Goal: Task Accomplishment & Management: Use online tool/utility

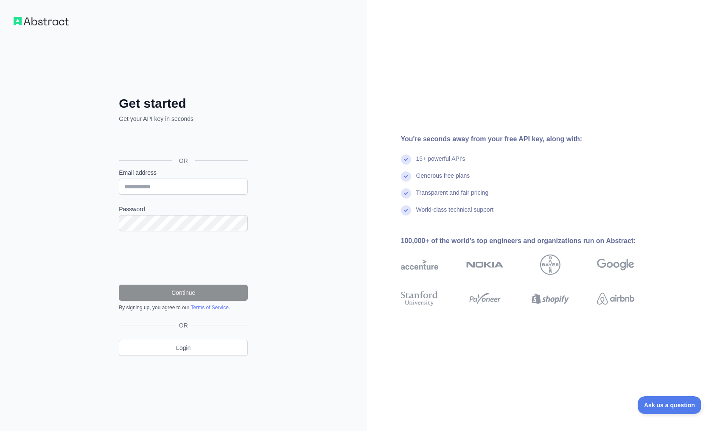
click at [174, 147] on div "Sign in with Google. Opens in new tab" at bounding box center [182, 141] width 127 height 19
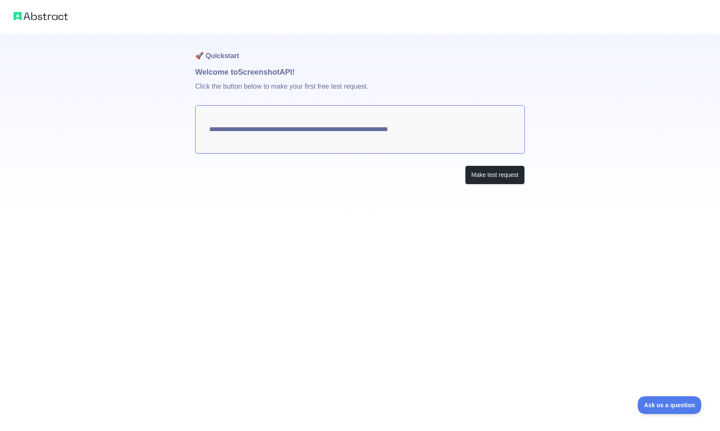
click at [487, 184] on div "**********" at bounding box center [360, 126] width 330 height 184
click at [482, 177] on button "Make test request" at bounding box center [495, 174] width 60 height 19
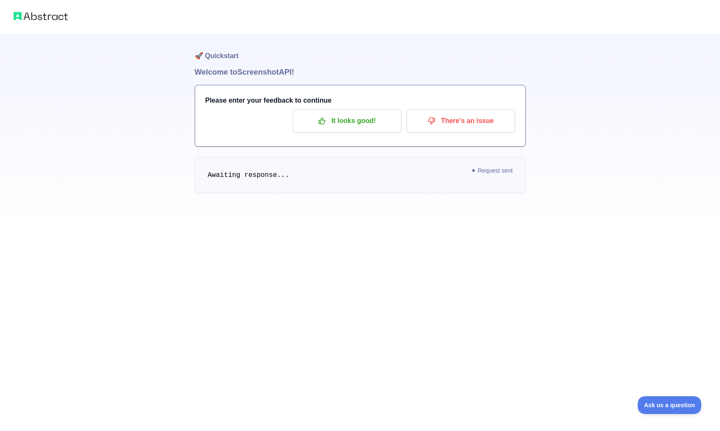
click at [304, 171] on pre "Awaiting response..." at bounding box center [360, 175] width 331 height 36
drag, startPoint x: 197, startPoint y: 152, endPoint x: 206, endPoint y: 156, distance: 9.1
click at [200, 153] on div "🚀 Quickstart Welcome to Screenshot API! Please enter your feedback to continue …" at bounding box center [360, 130] width 331 height 193
click at [228, 168] on pre "Awaiting response..." at bounding box center [360, 175] width 331 height 36
click at [236, 179] on span "Awaiting response..." at bounding box center [248, 175] width 81 height 8
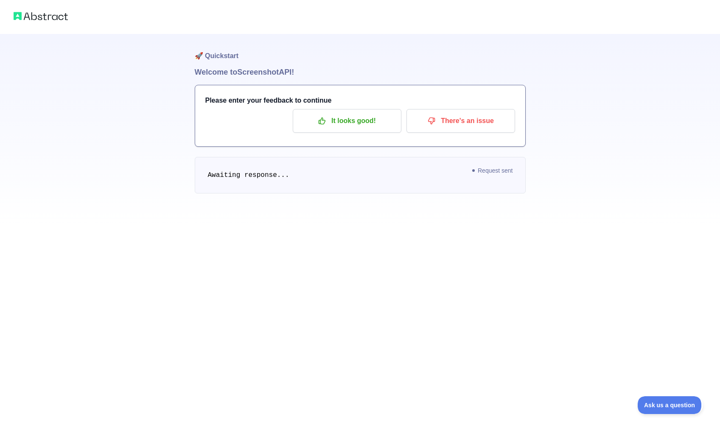
click at [478, 168] on span "Request sent" at bounding box center [492, 170] width 49 height 10
click at [456, 134] on div "Please enter your feedback to continue It looks good! There's an issue" at bounding box center [360, 115] width 330 height 61
click at [455, 129] on button "There's an issue" at bounding box center [460, 121] width 109 height 24
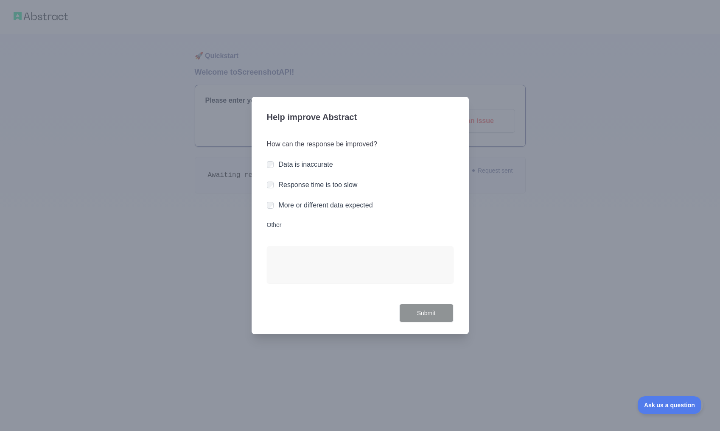
click at [304, 165] on label "Data is inaccurate" at bounding box center [306, 164] width 54 height 7
click at [416, 317] on button "Submit" at bounding box center [426, 313] width 54 height 19
